Goal: Information Seeking & Learning: Find specific fact

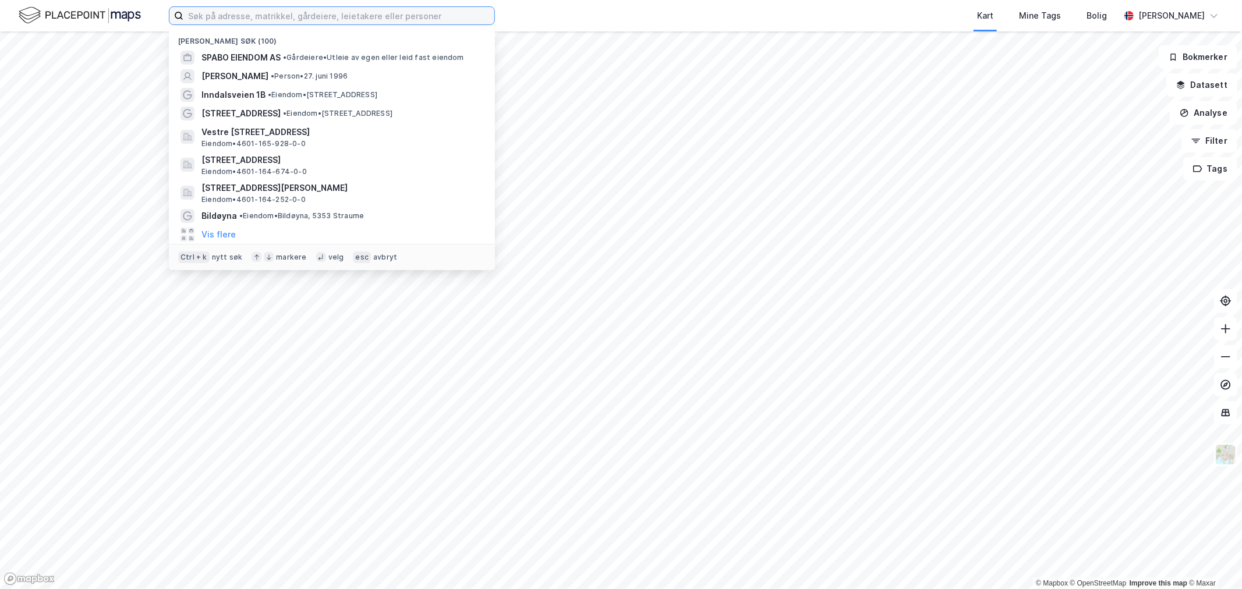
click at [411, 17] on input at bounding box center [338, 15] width 311 height 17
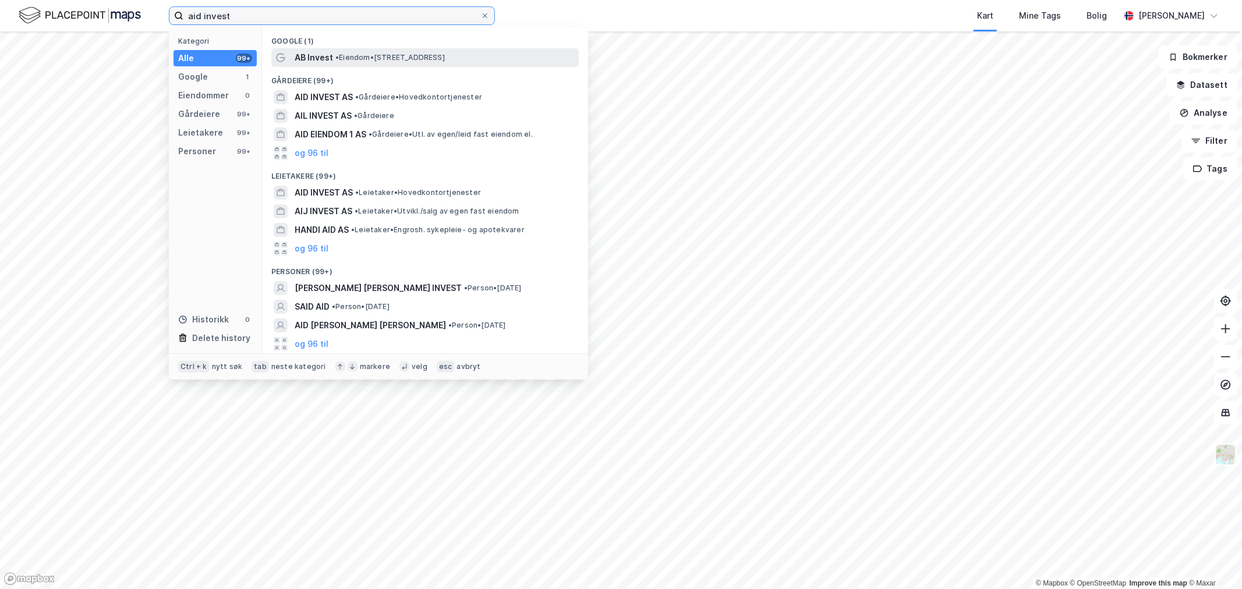
type input "aid invest"
click at [396, 57] on span "• Eiendom • Parkveien 53A, 0256 Oslo" at bounding box center [389, 57] width 109 height 9
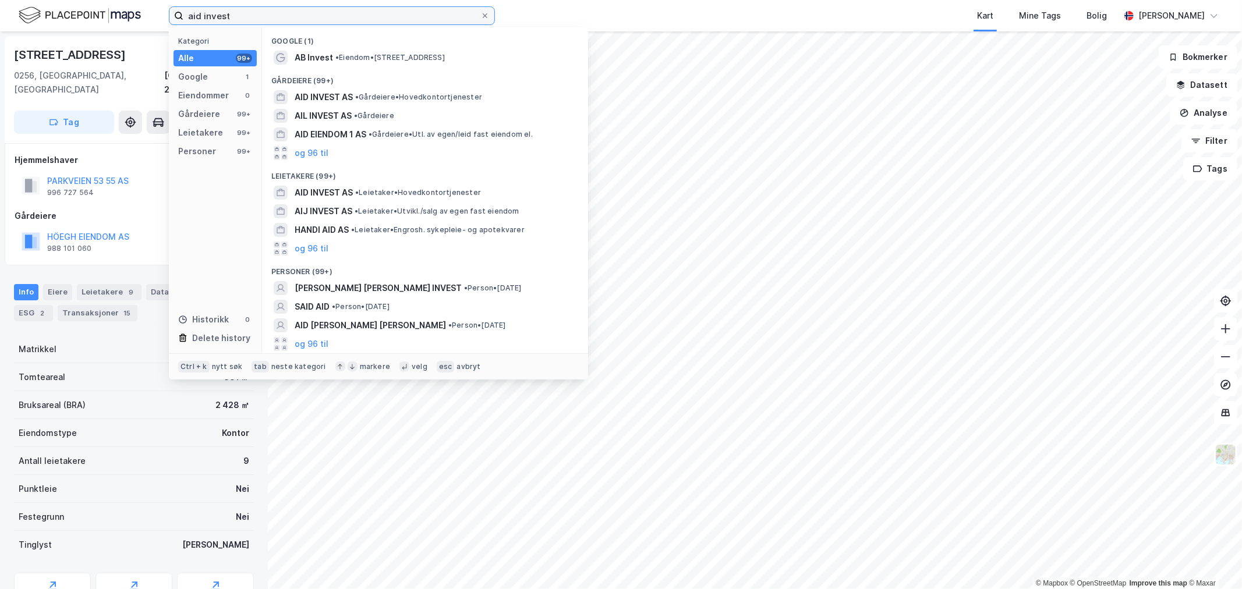
click at [307, 19] on input "aid invest" at bounding box center [331, 15] width 297 height 17
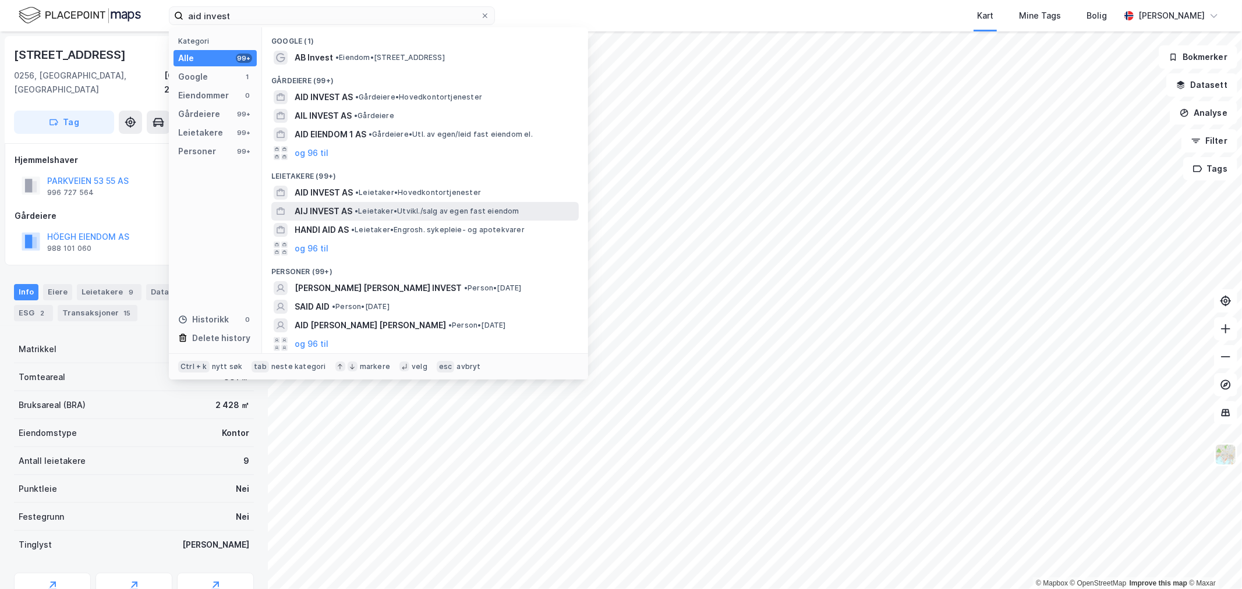
click at [376, 206] on div "AIJ INVEST AS • Leietaker • Utvikl./salg av egen fast eiendom" at bounding box center [436, 211] width 282 height 14
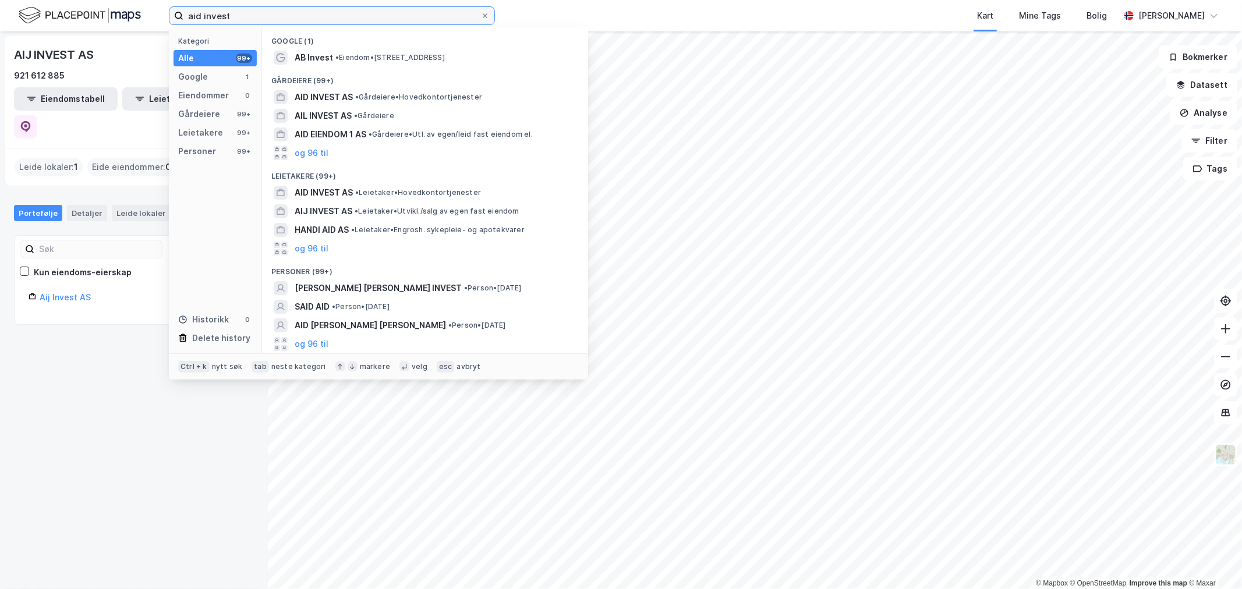
click at [260, 15] on input "aid invest" at bounding box center [331, 15] width 297 height 17
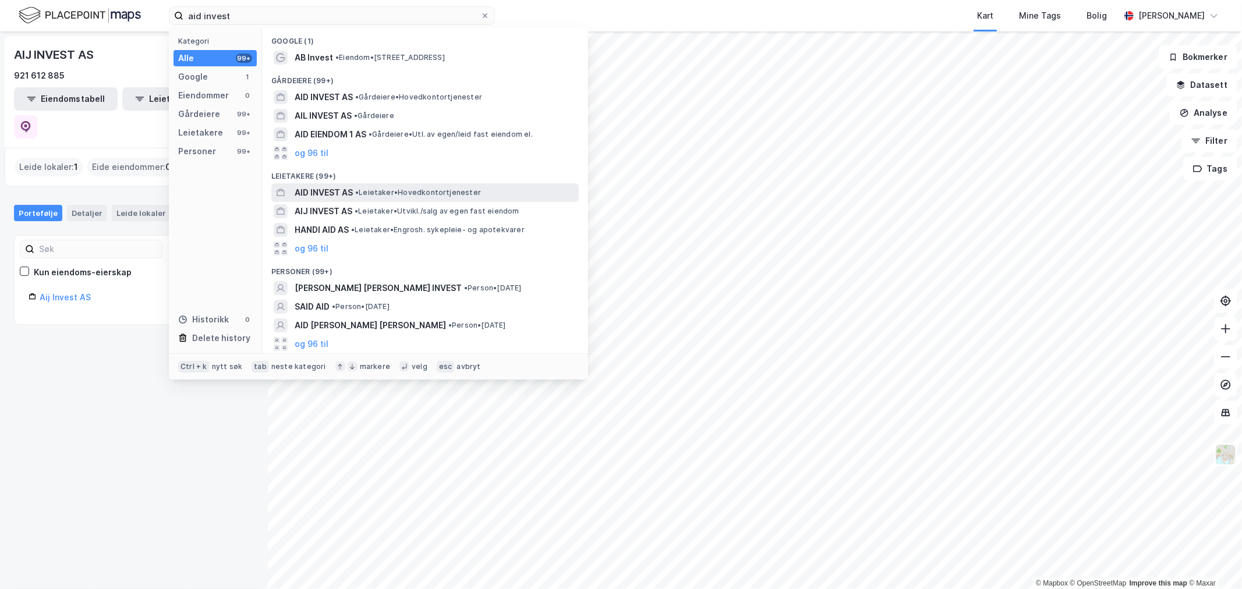
click at [350, 199] on span "AID INVEST AS" at bounding box center [324, 193] width 58 height 14
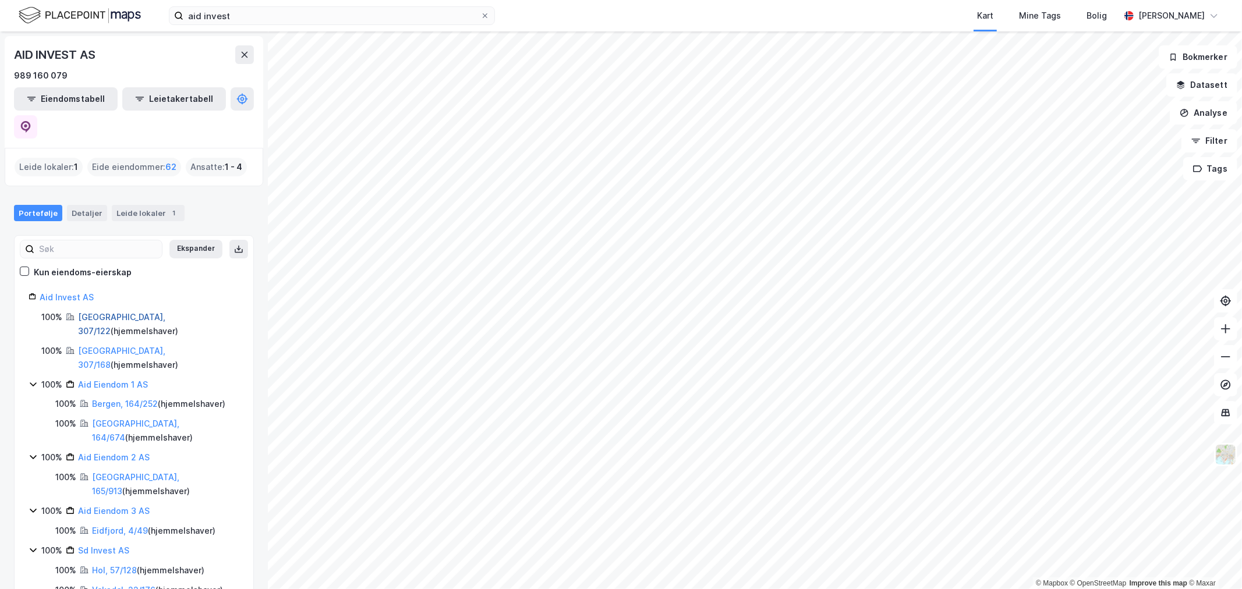
click at [118, 312] on link "Bergen, 307/122" at bounding box center [121, 324] width 87 height 24
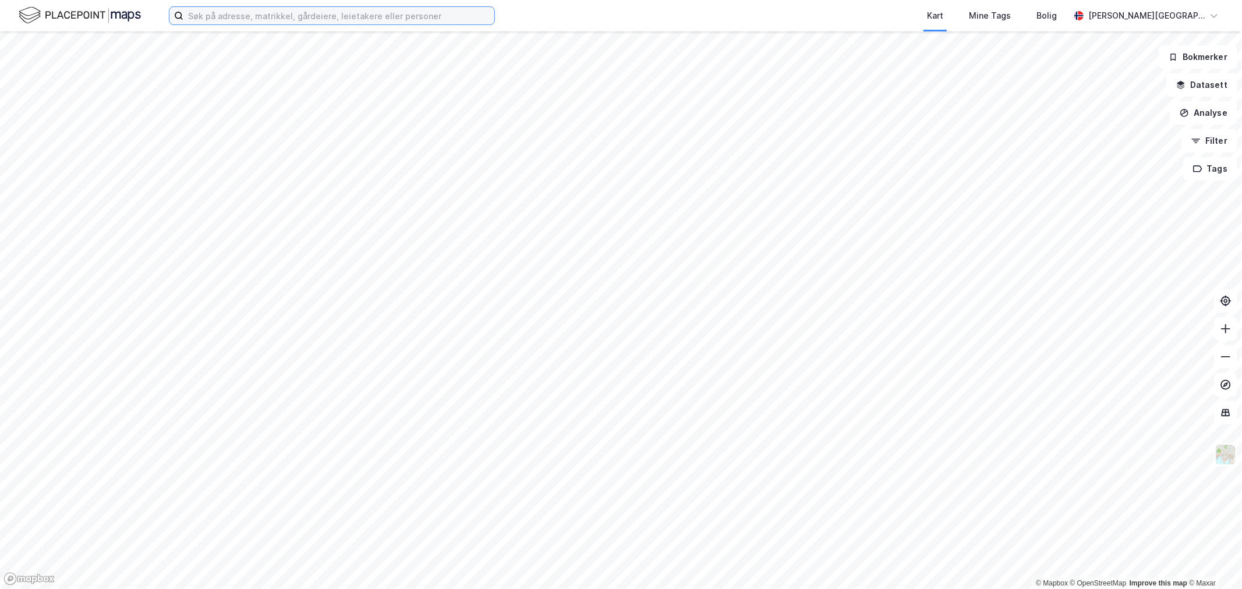
click at [422, 16] on input at bounding box center [338, 15] width 311 height 17
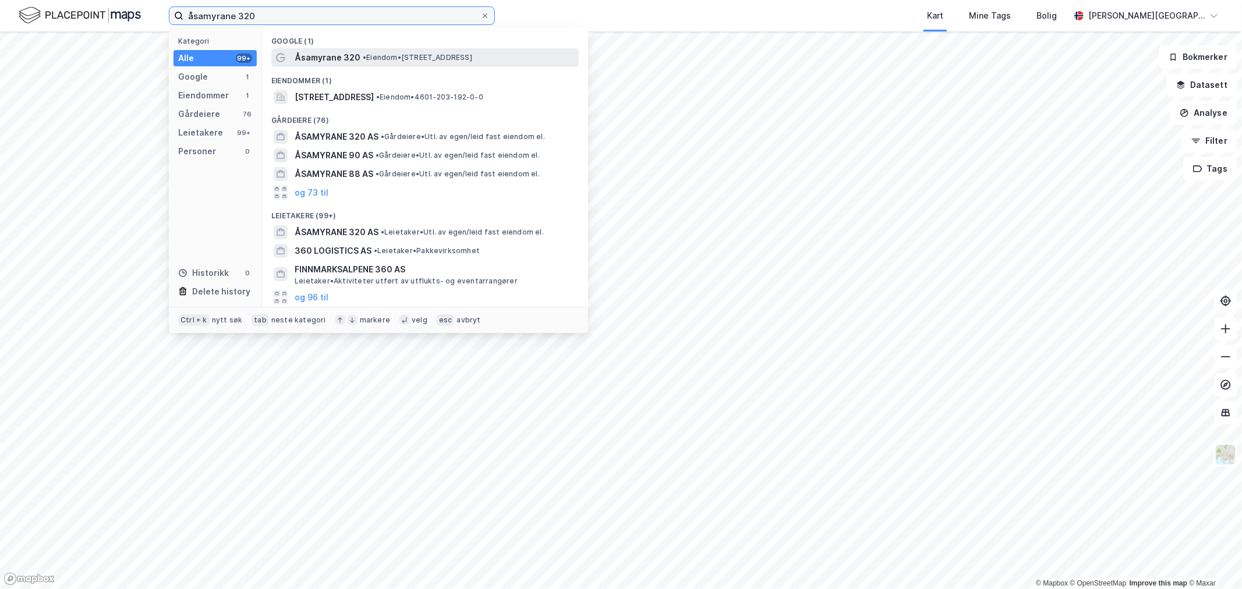
type input "åsamyrane 320"
click at [426, 60] on span "• Eiendom • [STREET_ADDRESS]" at bounding box center [417, 57] width 109 height 9
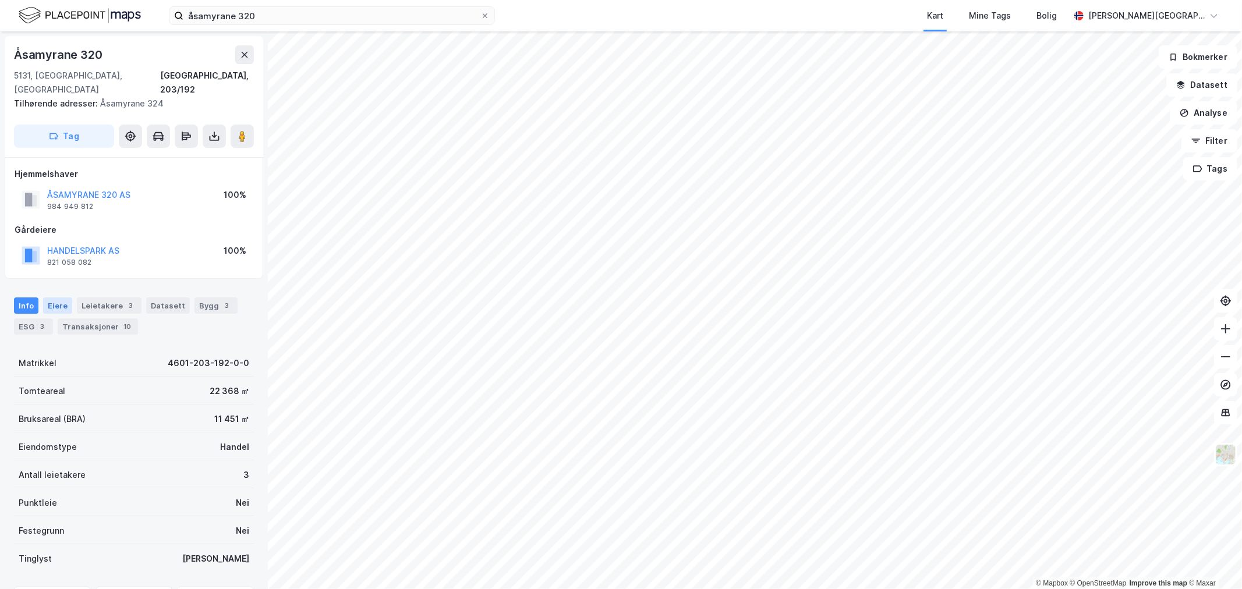
click at [63, 297] on div "Eiere" at bounding box center [57, 305] width 29 height 16
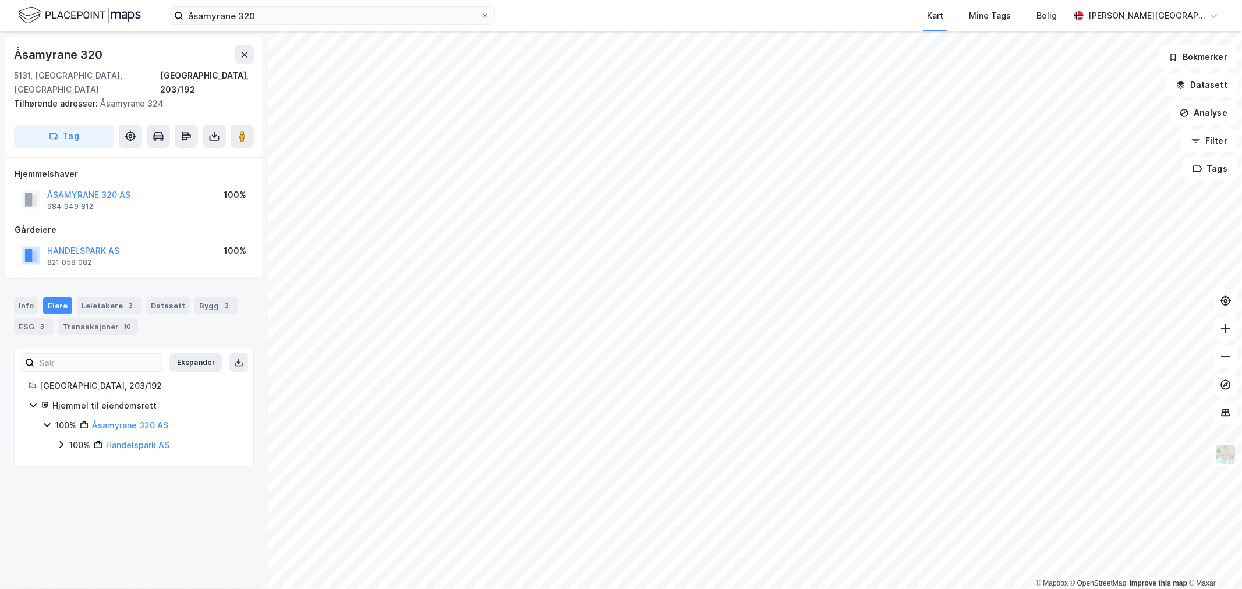
click at [57, 440] on icon at bounding box center [60, 444] width 9 height 9
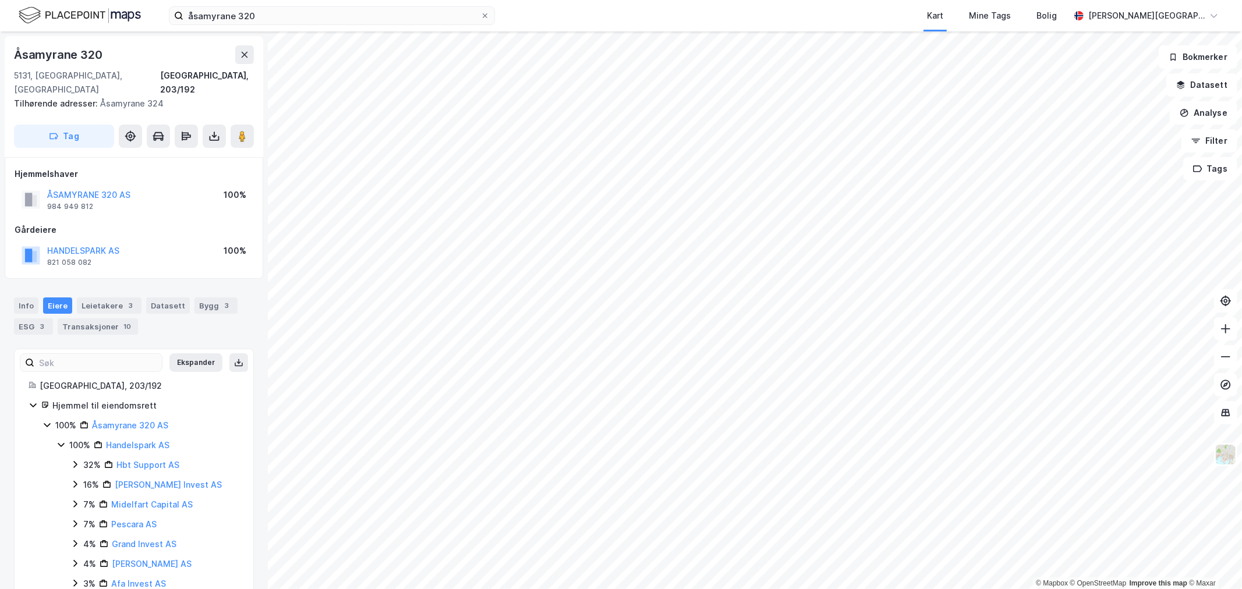
click at [49, 420] on icon at bounding box center [46, 424] width 9 height 9
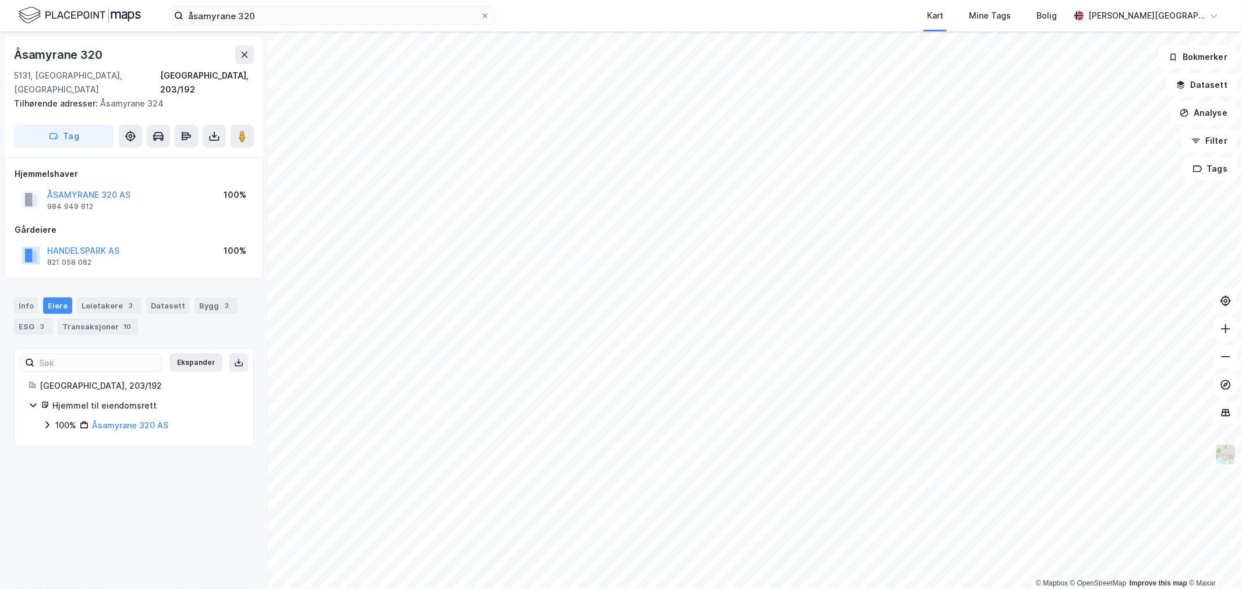
click at [49, 420] on icon at bounding box center [46, 424] width 9 height 9
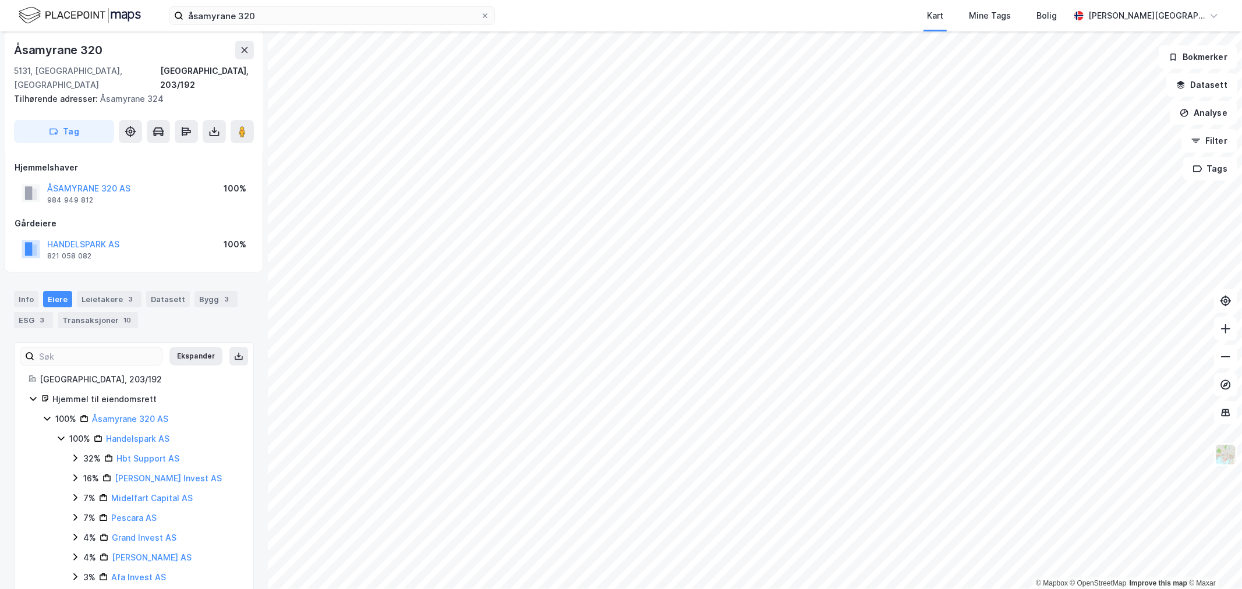
scroll to position [6, 0]
click at [51, 414] on icon at bounding box center [46, 418] width 9 height 9
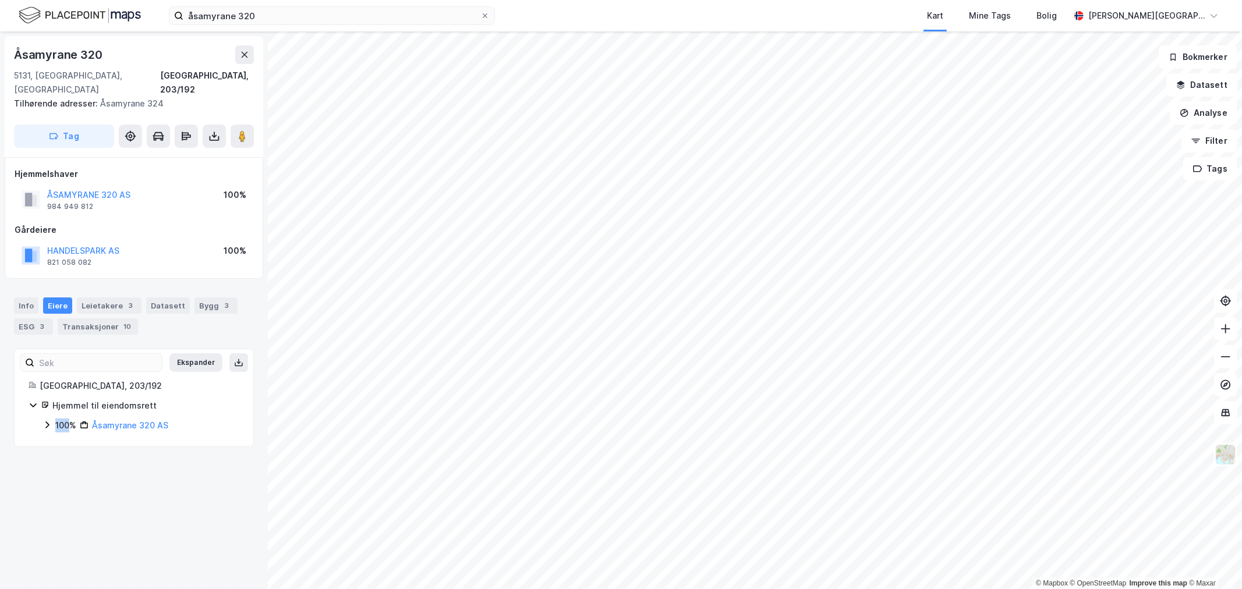
click at [51, 420] on icon at bounding box center [46, 424] width 9 height 9
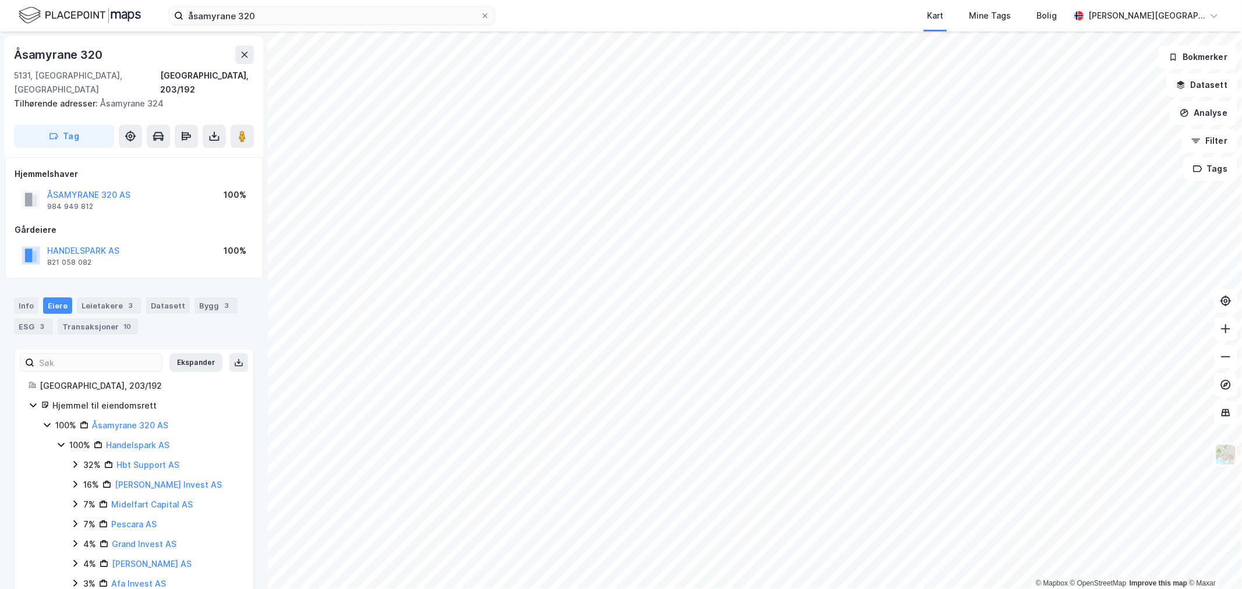
click at [33, 404] on icon at bounding box center [33, 406] width 6 height 4
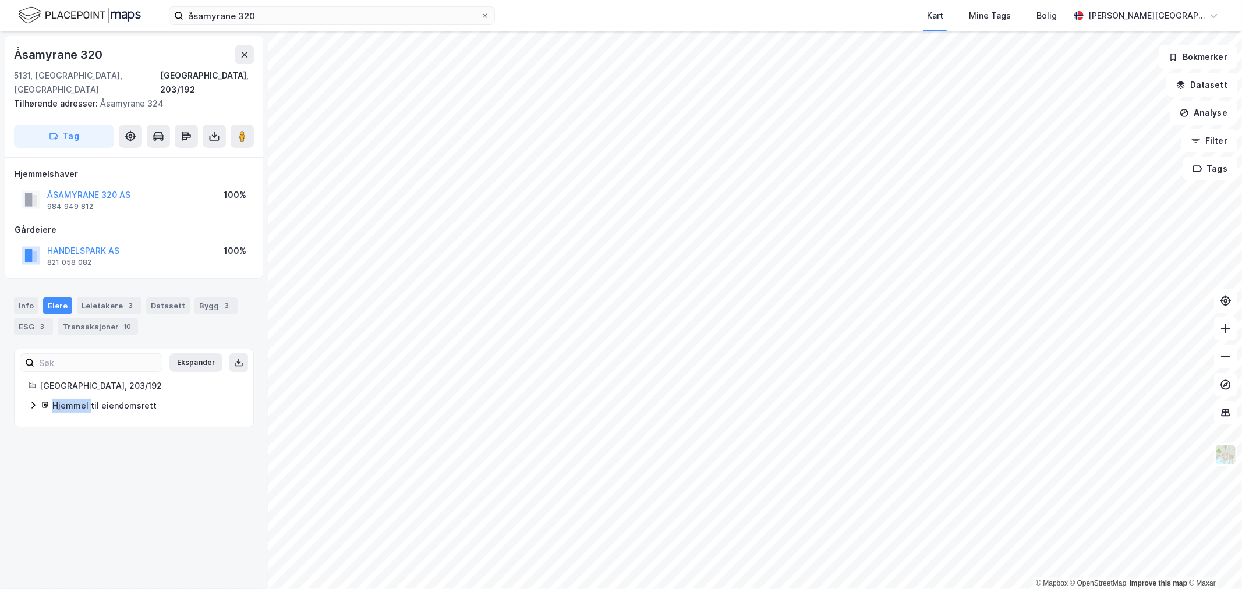
click at [33, 402] on icon at bounding box center [32, 405] width 3 height 7
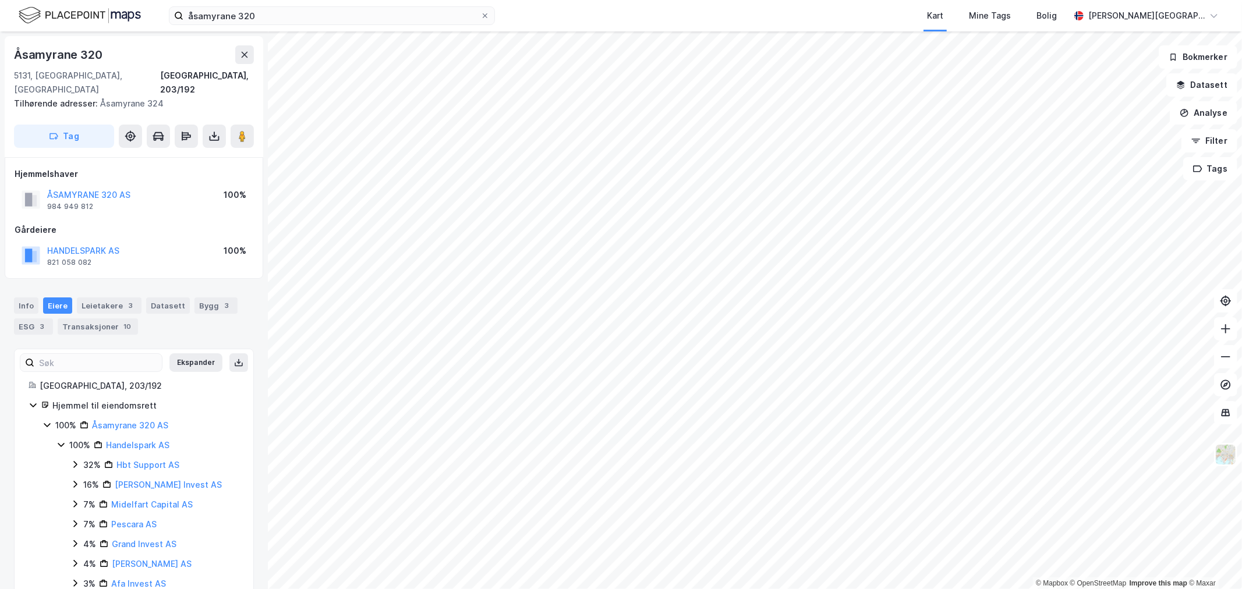
click at [59, 440] on icon at bounding box center [60, 444] width 9 height 9
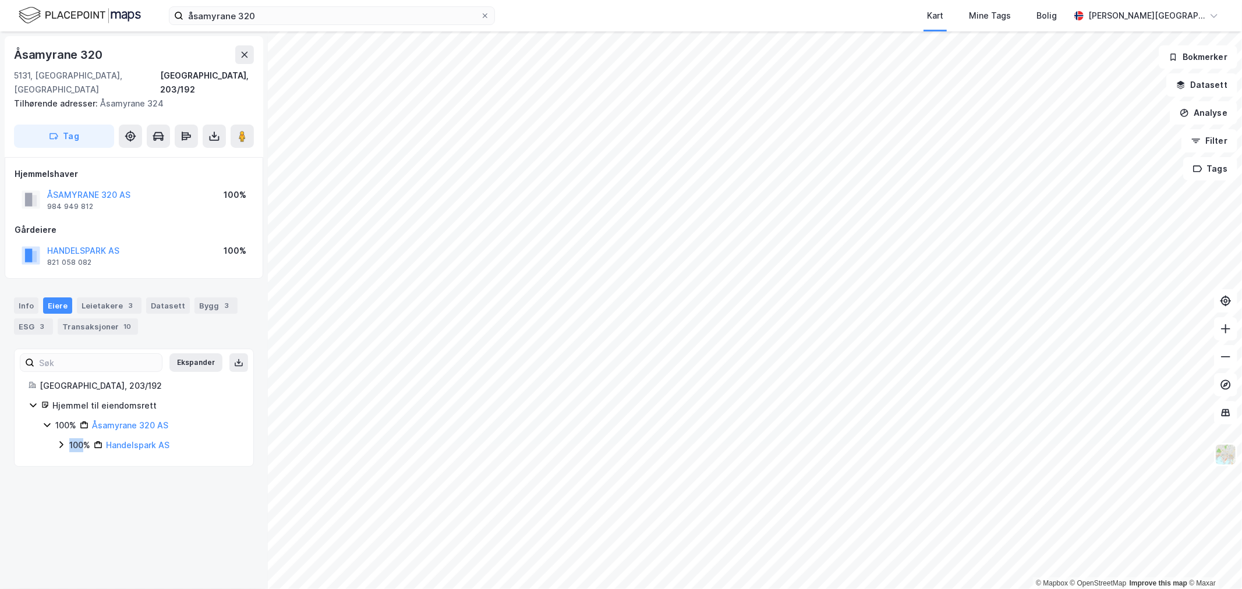
click at [59, 440] on icon at bounding box center [60, 444] width 9 height 9
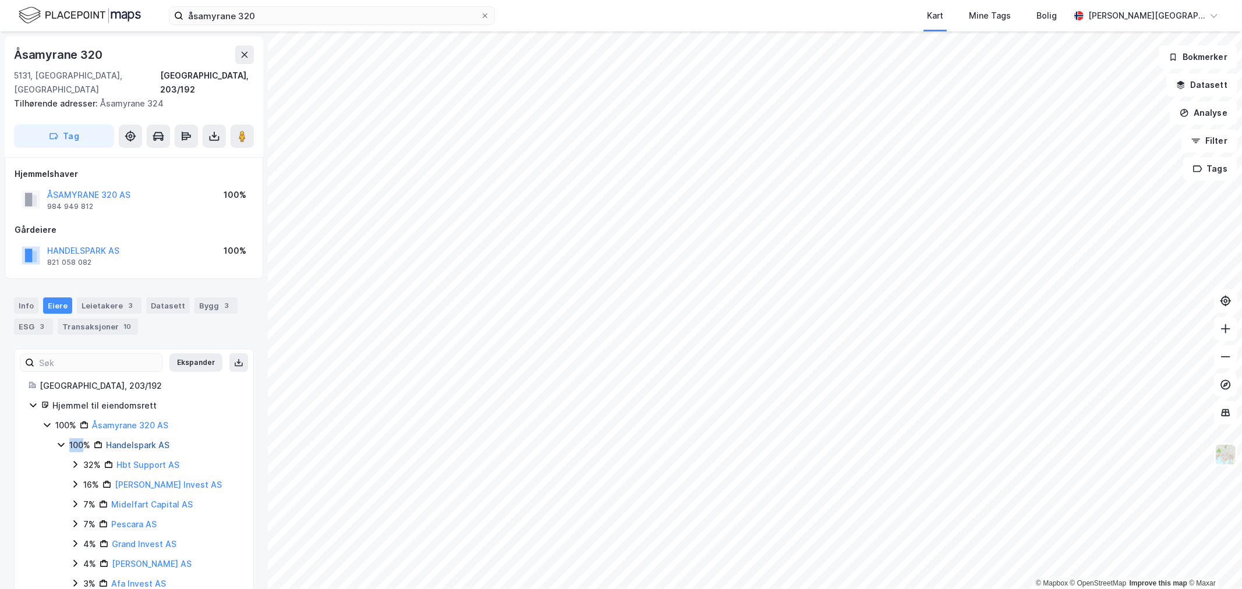
click at [123, 440] on link "Handelspark AS" at bounding box center [137, 445] width 63 height 10
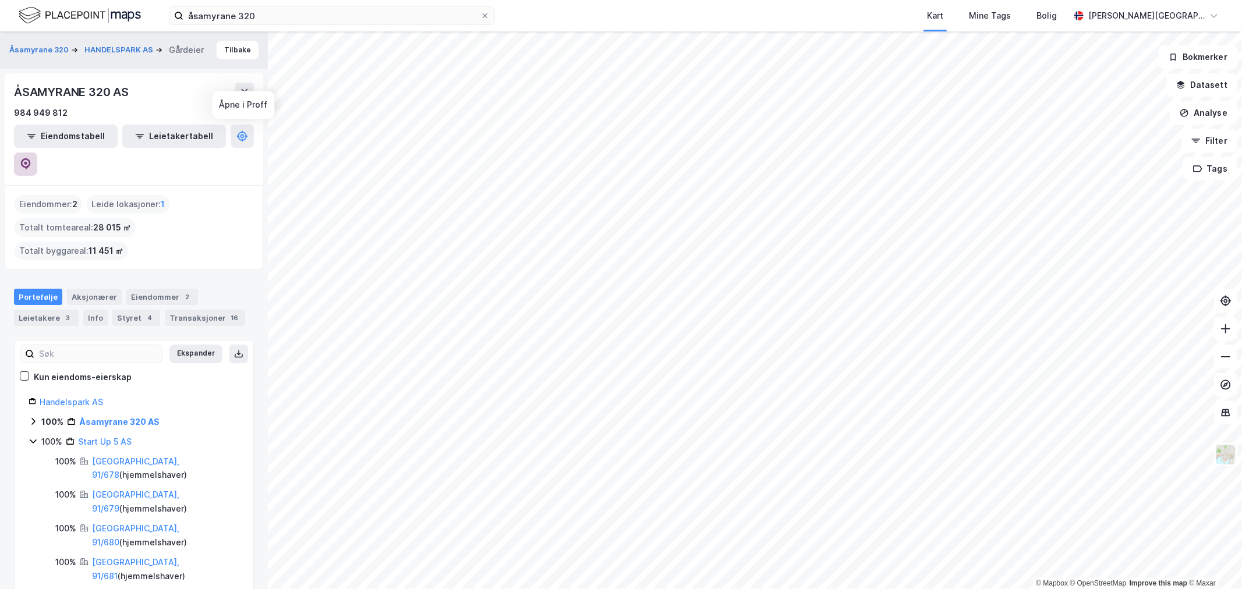
click at [31, 158] on icon at bounding box center [26, 164] width 12 height 12
